Goal: Information Seeking & Learning: Learn about a topic

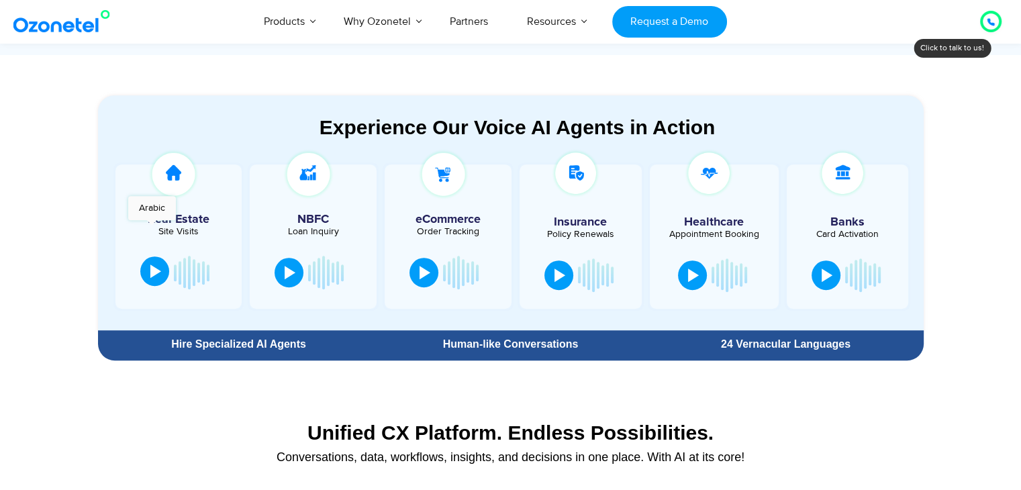
scroll to position [671, 0]
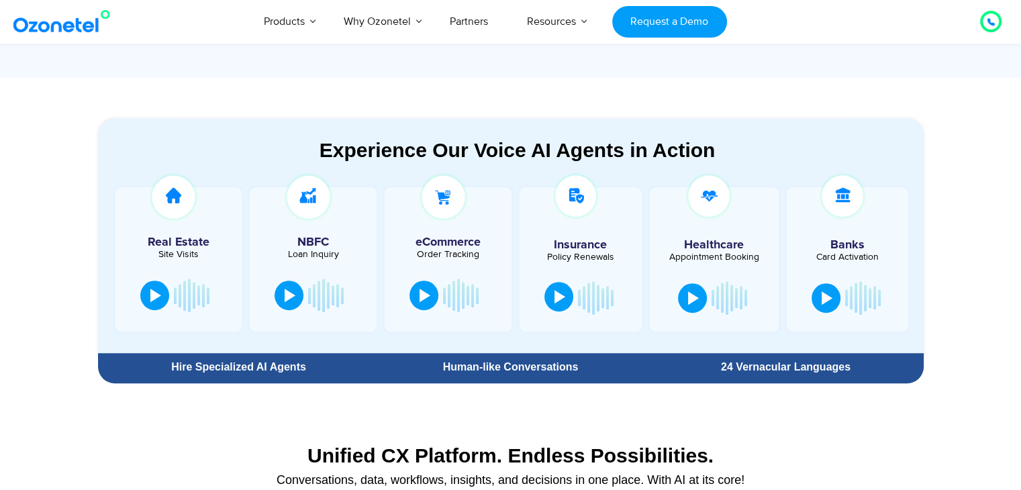
click at [553, 289] on button at bounding box center [559, 297] width 29 height 30
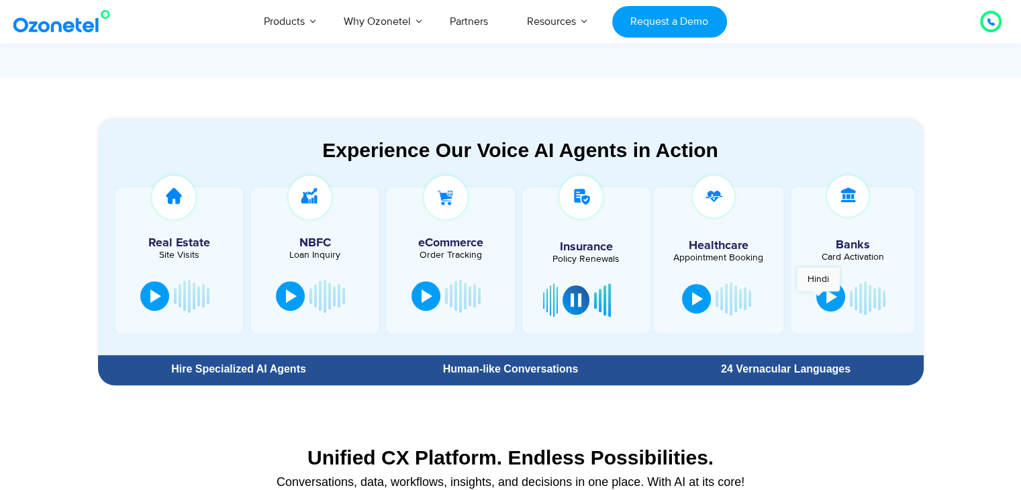
click at [819, 299] on button at bounding box center [831, 297] width 29 height 30
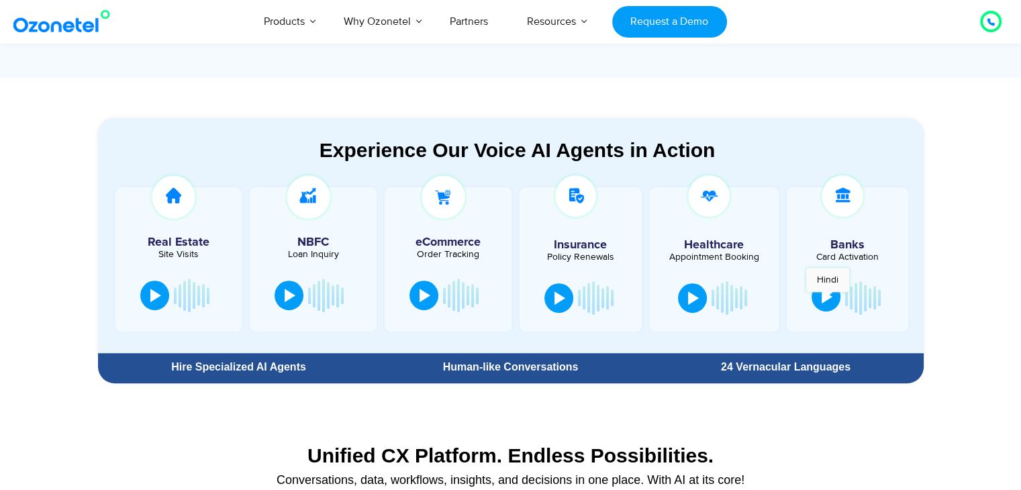
click at [828, 299] on div at bounding box center [827, 296] width 11 height 13
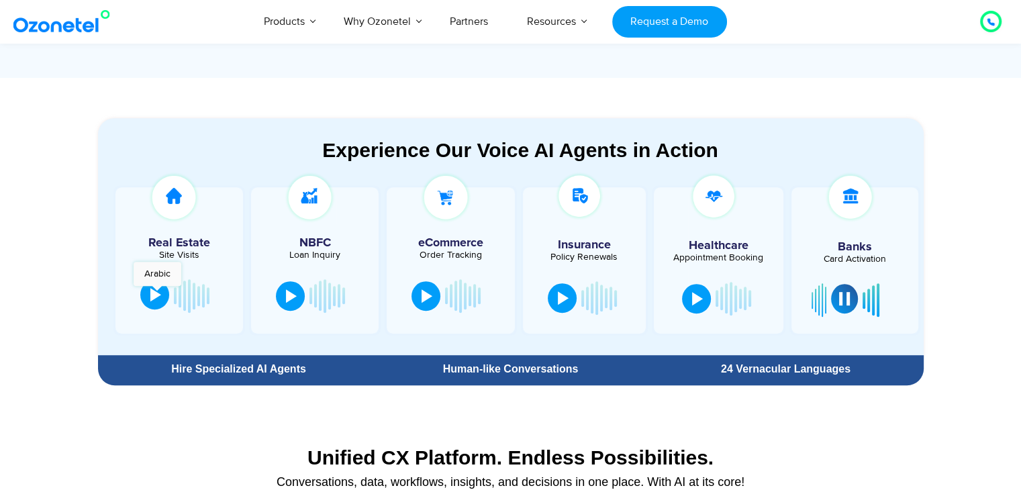
click at [158, 293] on div at bounding box center [155, 294] width 11 height 13
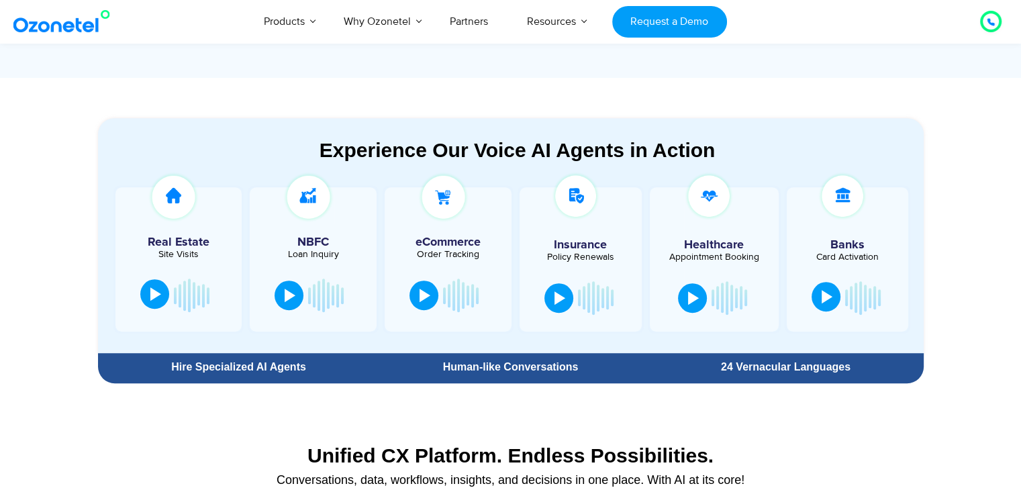
click at [158, 289] on div at bounding box center [155, 293] width 11 height 13
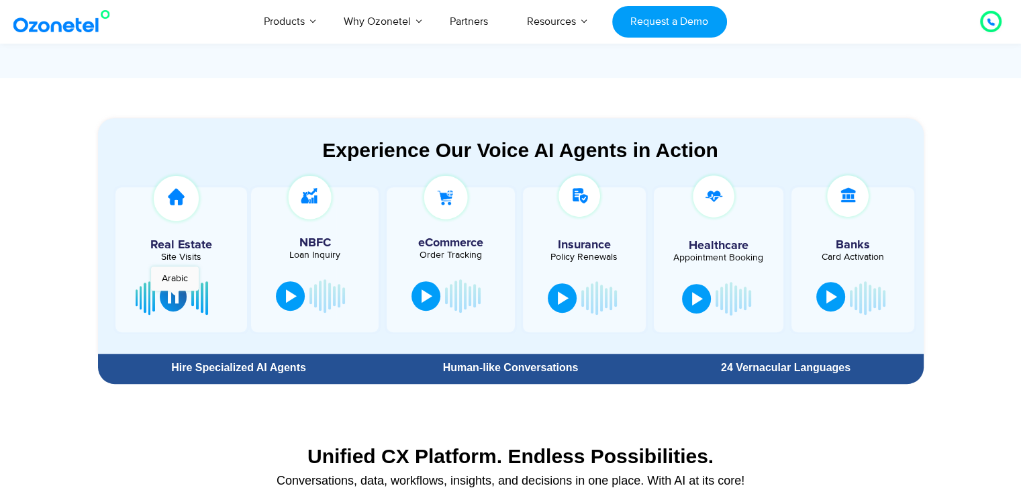
click at [175, 297] on div at bounding box center [173, 296] width 11 height 13
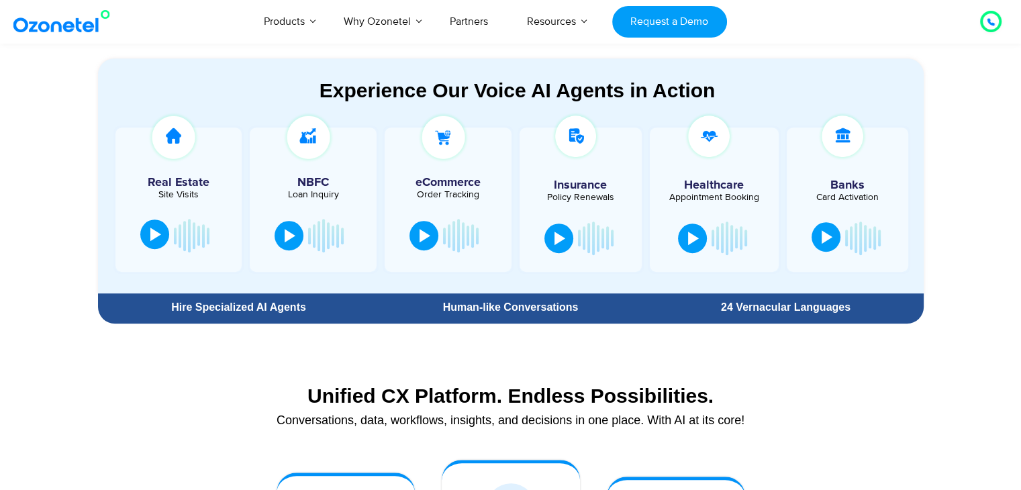
scroll to position [739, 0]
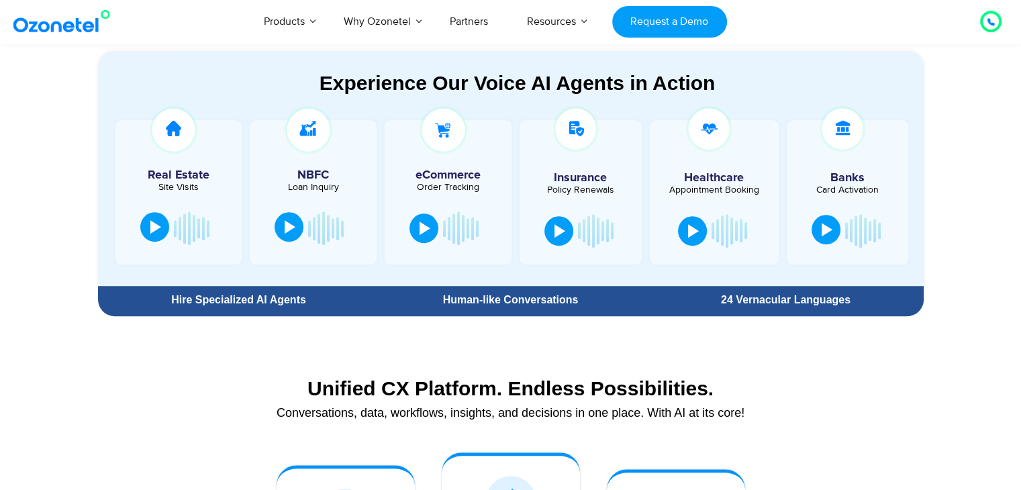
click at [298, 220] on button at bounding box center [289, 227] width 29 height 30
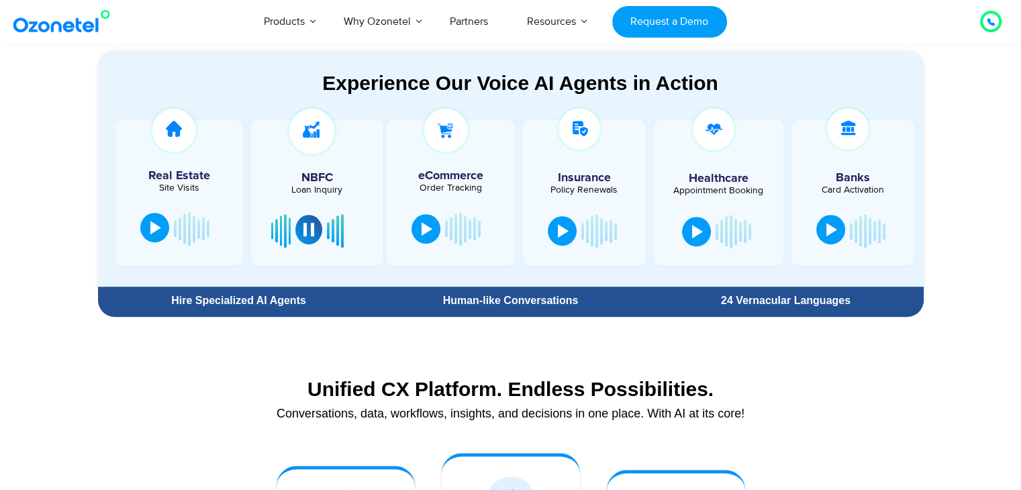
click at [309, 232] on div at bounding box center [309, 229] width 11 height 13
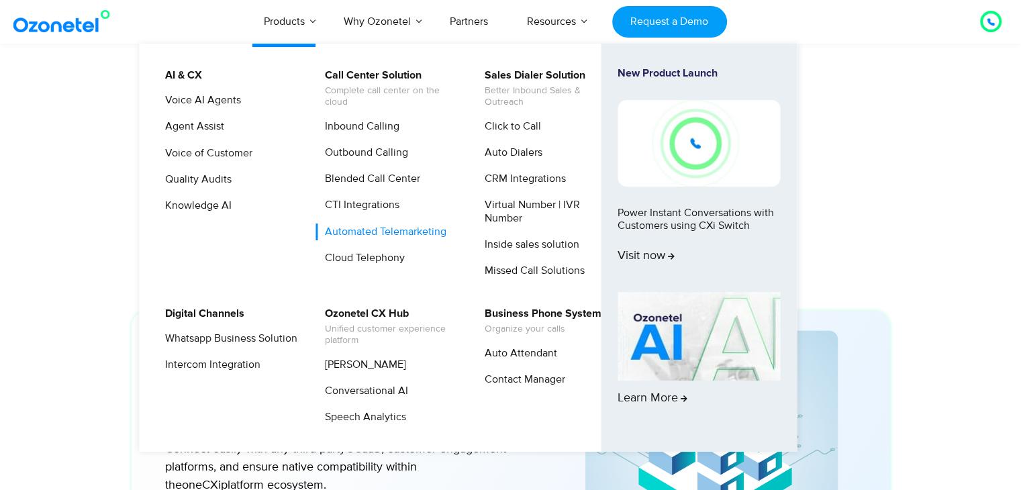
scroll to position [3156, 0]
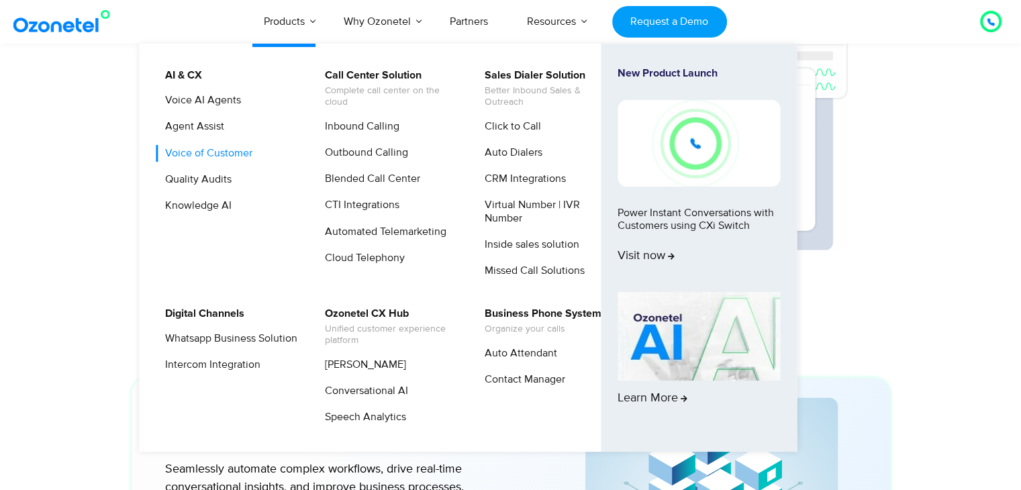
click at [214, 154] on link "Voice of Customer" at bounding box center [205, 153] width 98 height 17
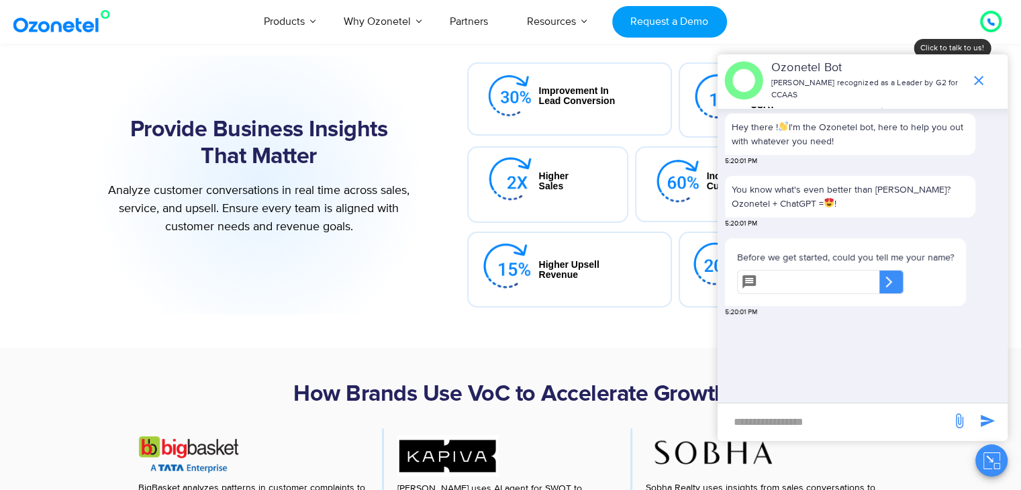
scroll to position [403, 0]
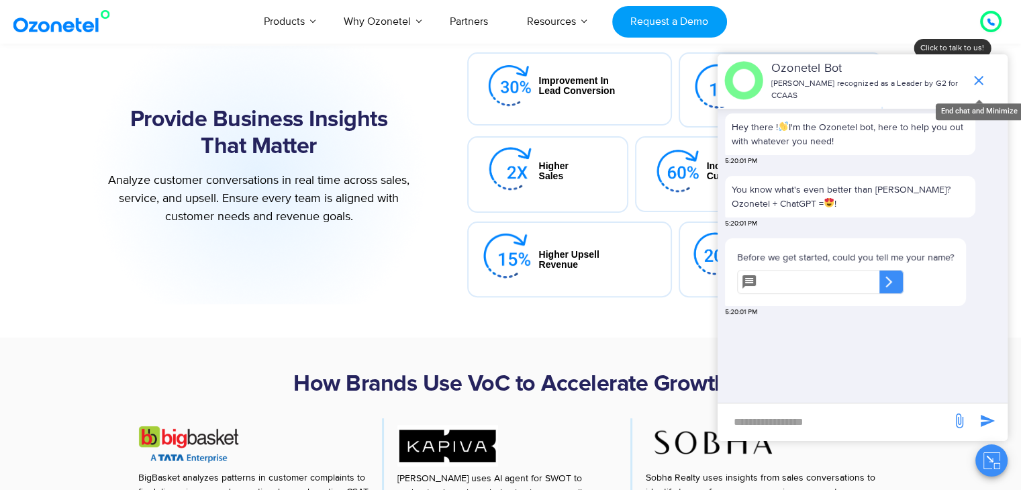
click at [979, 76] on icon "end chat or minimize" at bounding box center [979, 81] width 16 height 16
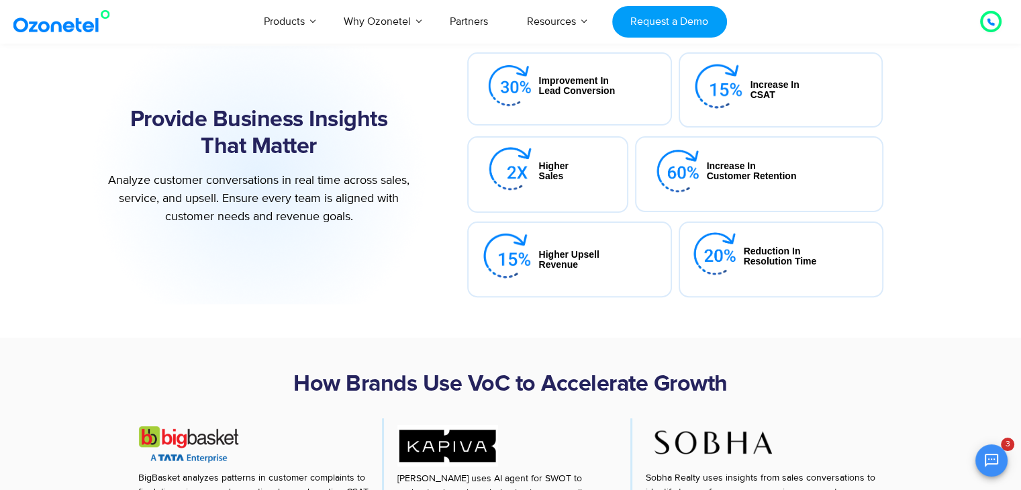
scroll to position [126, 0]
